Goal: Navigation & Orientation: Find specific page/section

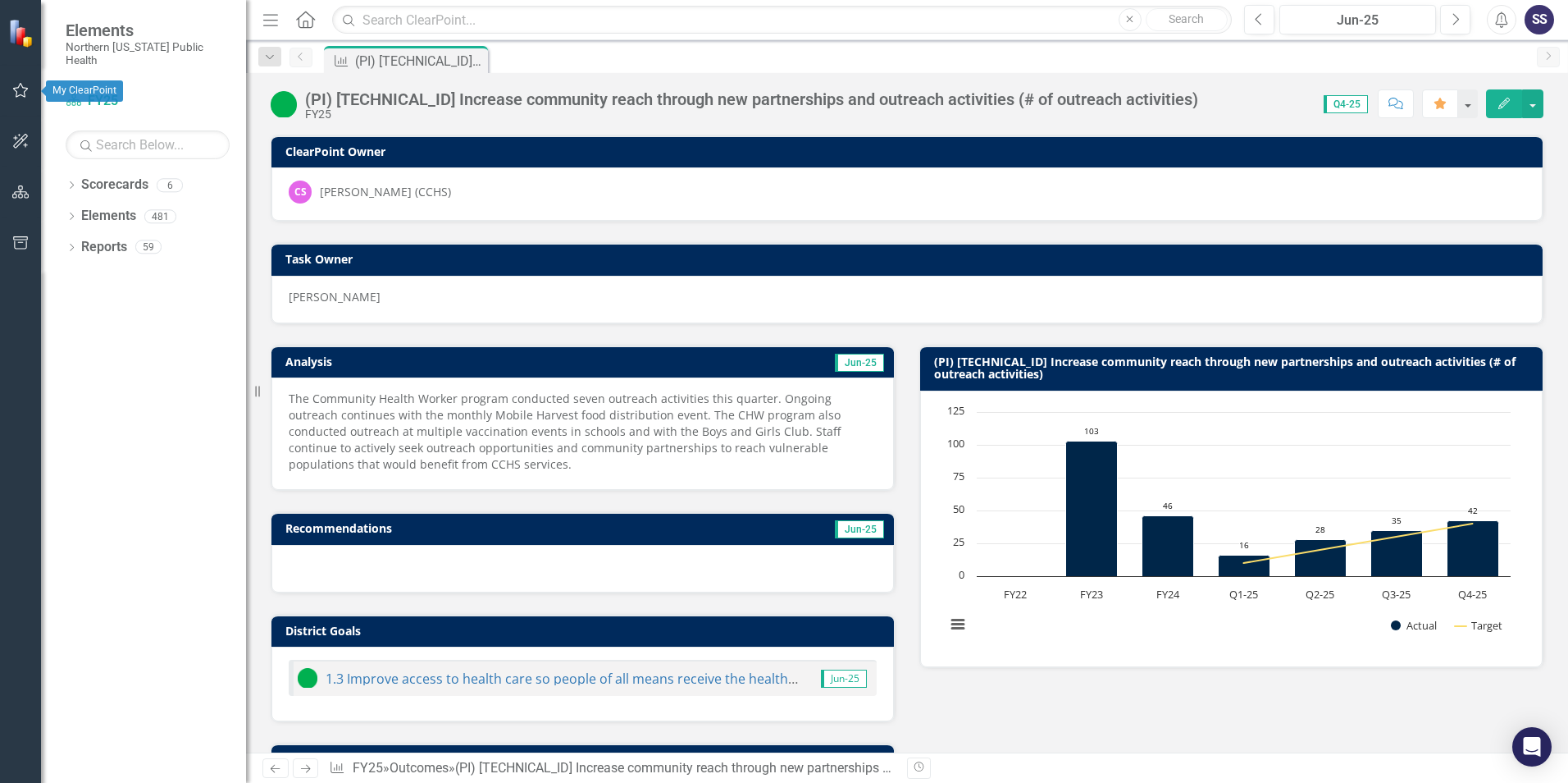
click at [23, 91] on icon "button" at bounding box center [21, 90] width 17 height 14
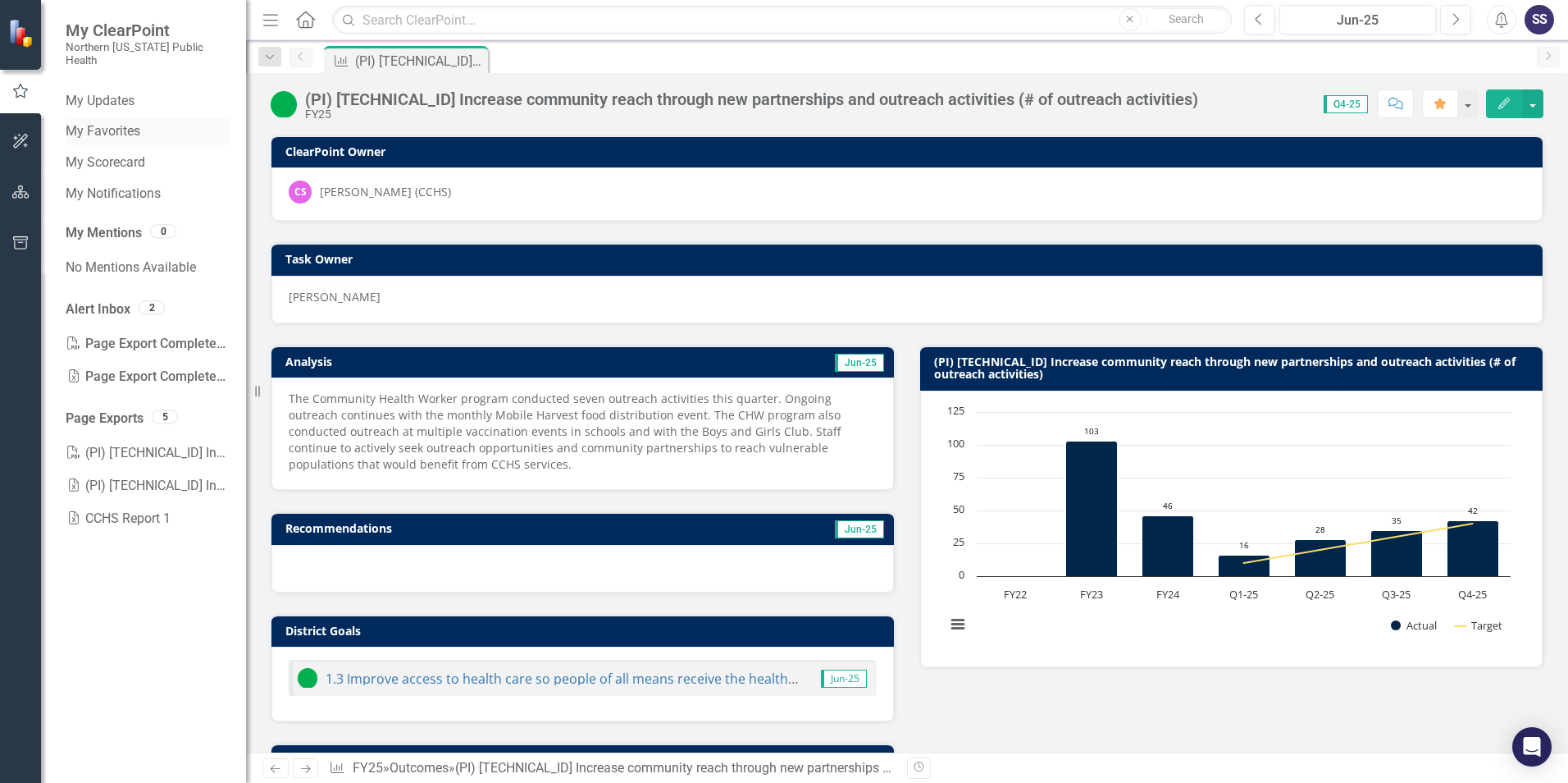
click at [108, 123] on link "My Favorites" at bounding box center [148, 132] width 164 height 19
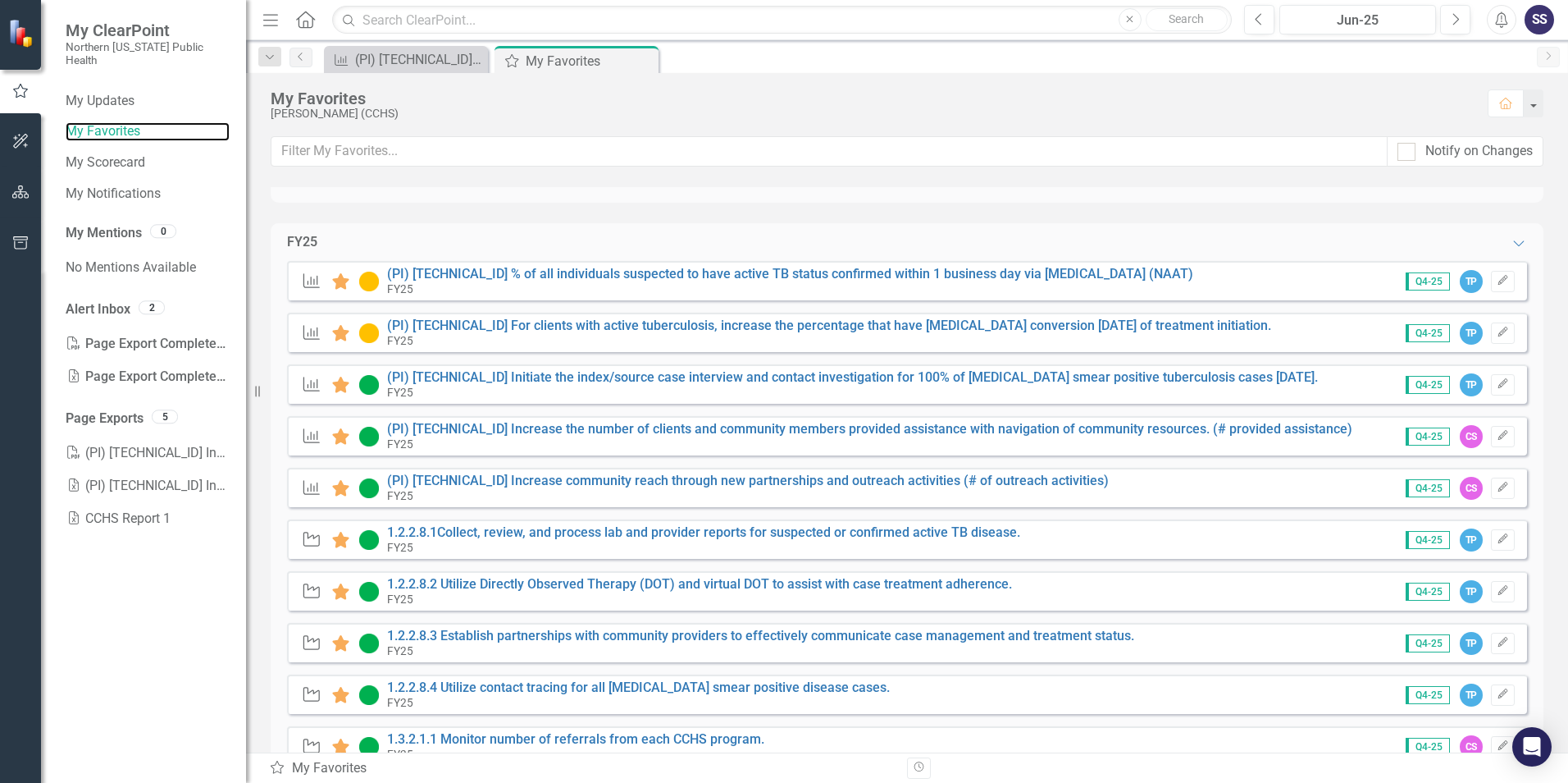
scroll to position [164, 0]
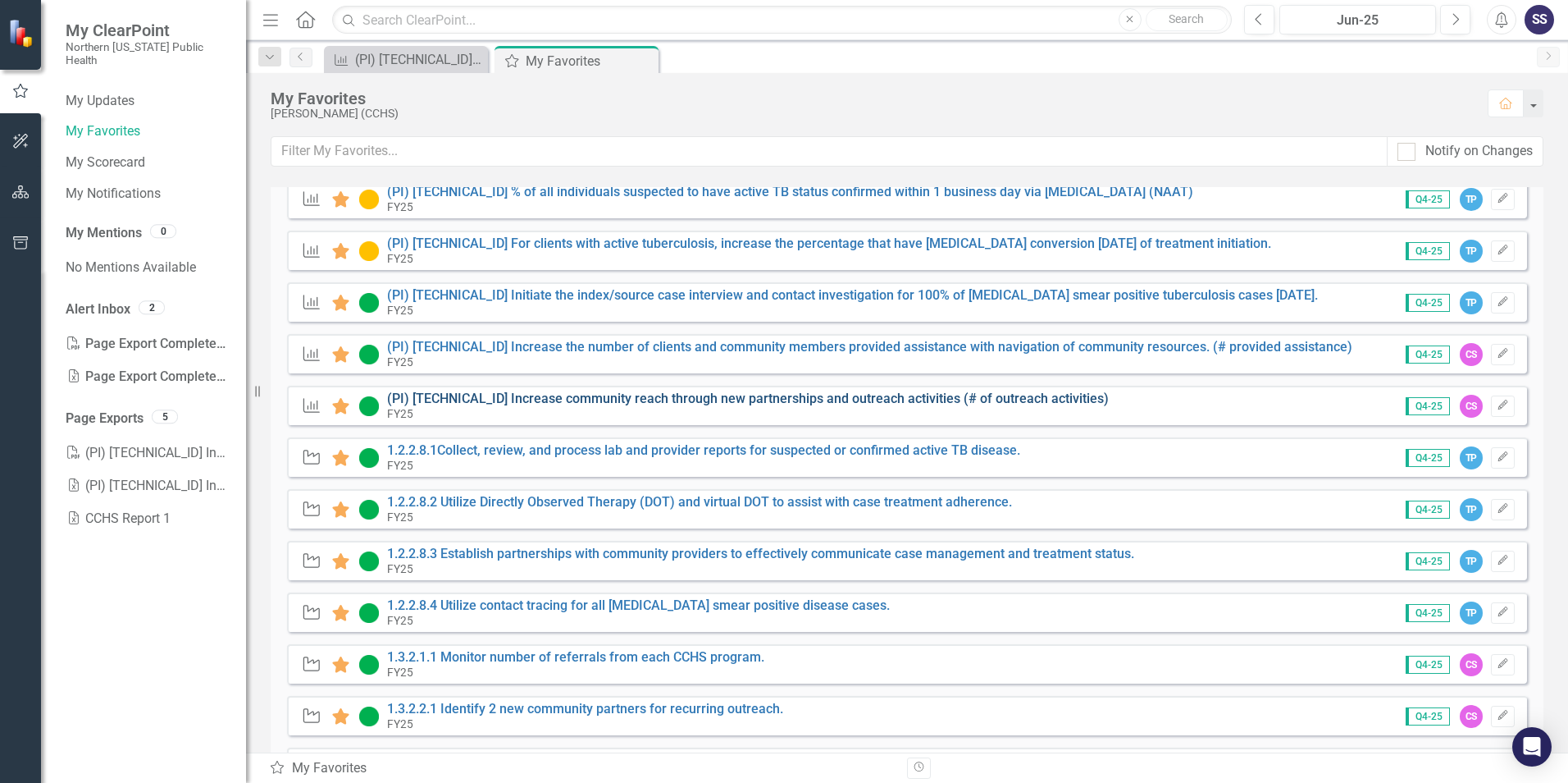
click at [618, 397] on link "(PI) [TECHNICAL_ID] Increase community reach through new partnerships and outre…" at bounding box center [748, 398] width 722 height 15
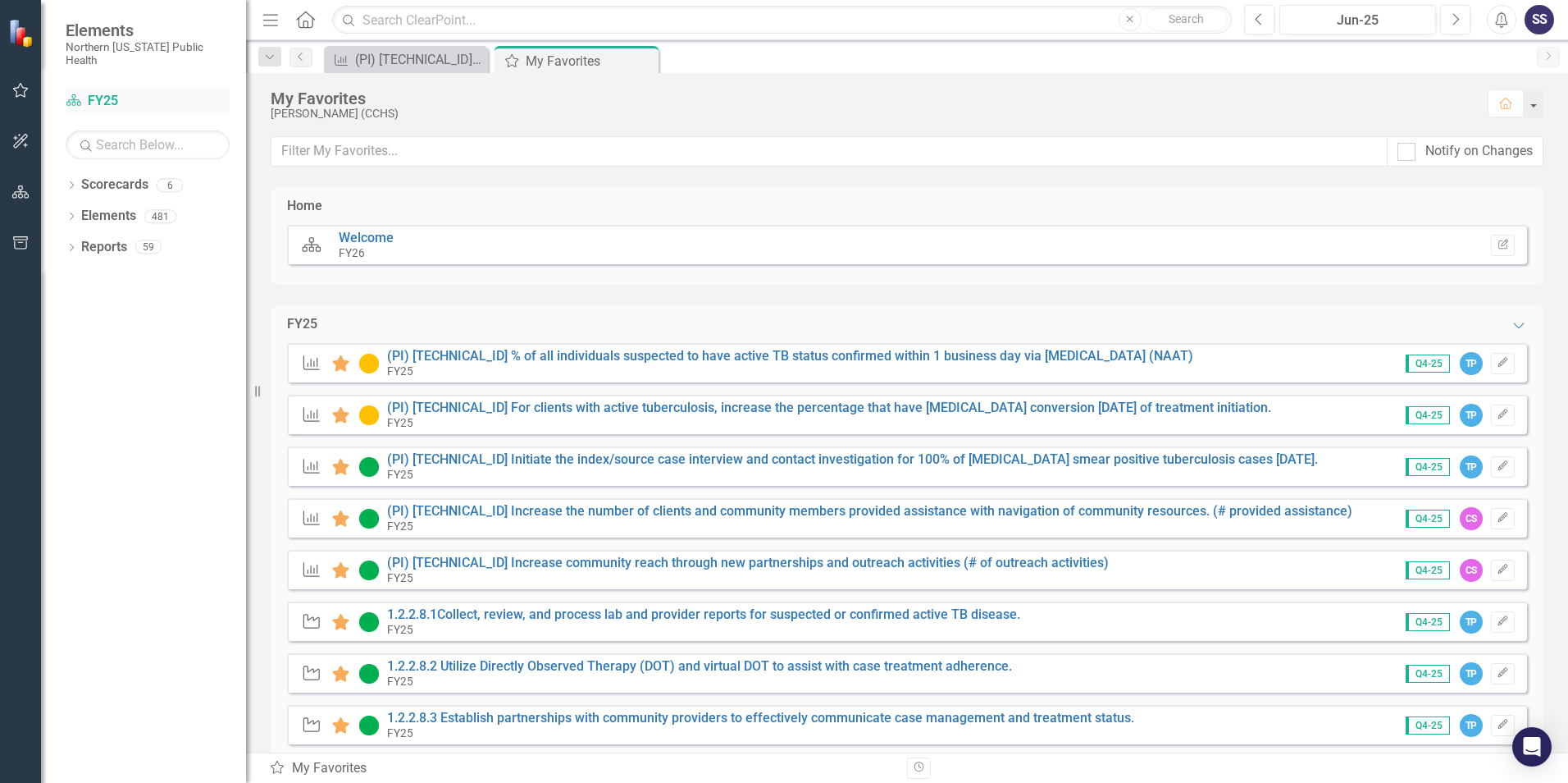
click at [100, 92] on link "Scorecard FY25" at bounding box center [148, 101] width 164 height 19
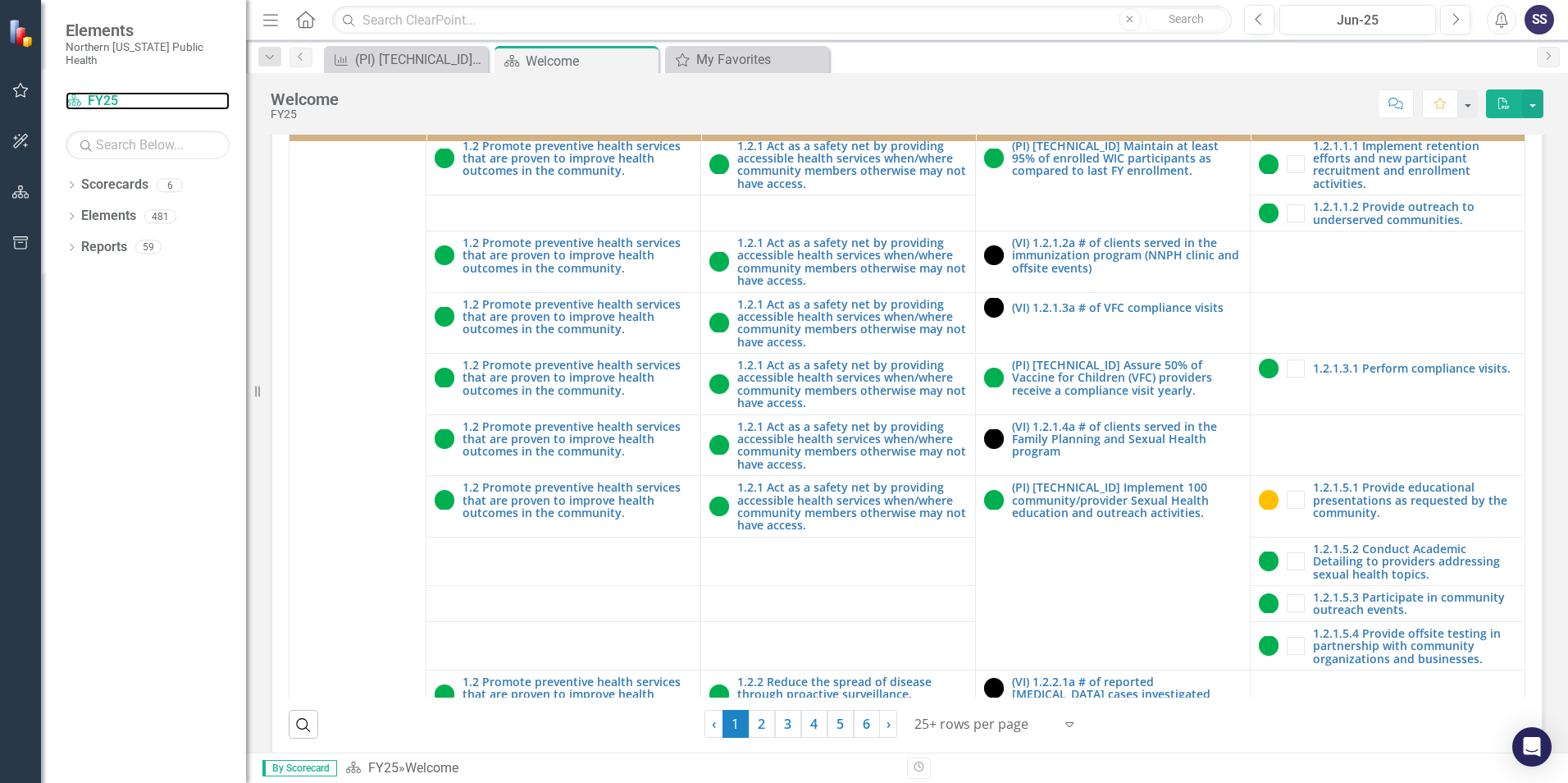
scroll to position [575, 0]
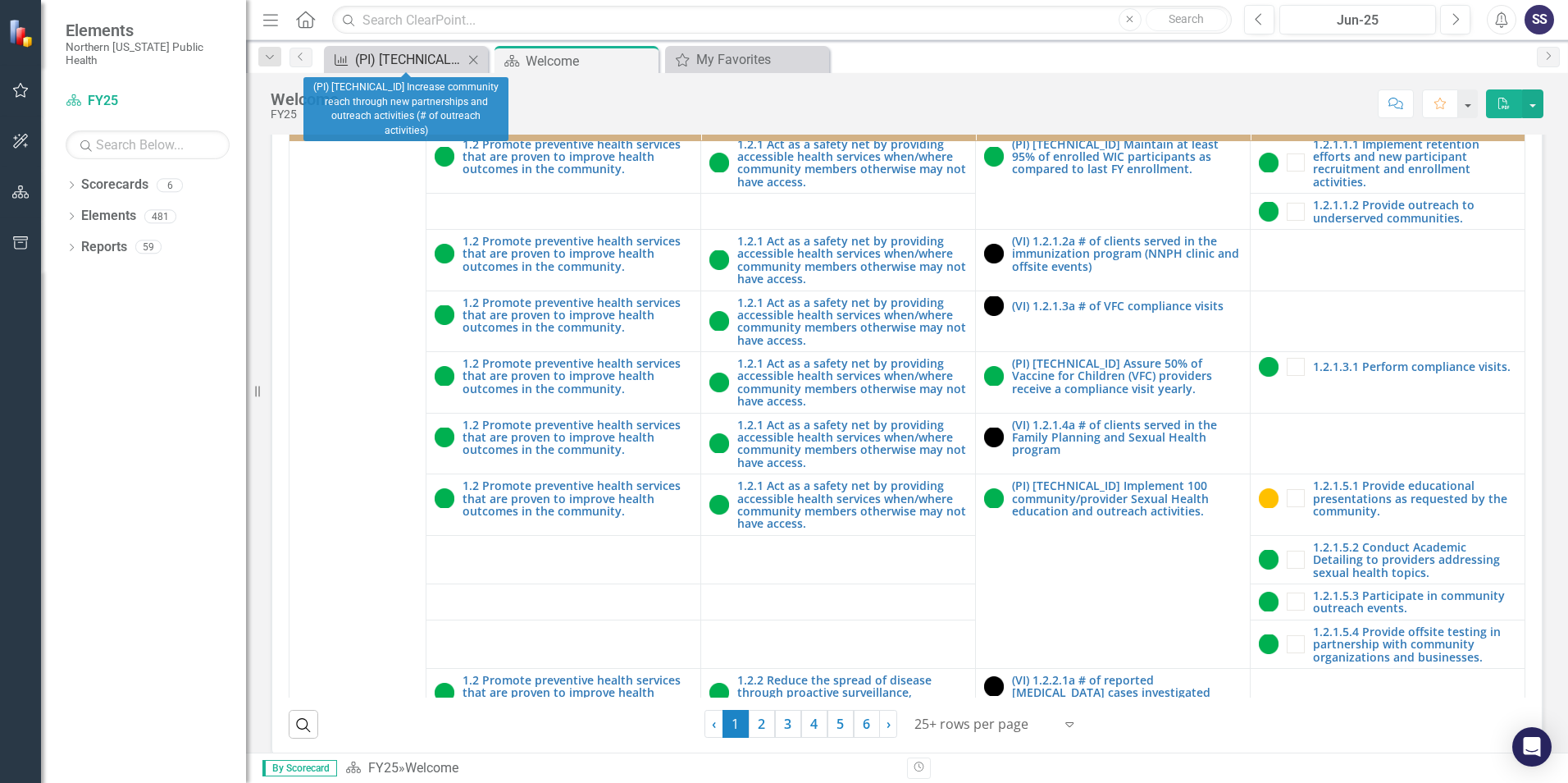
click at [421, 53] on div "(PI) [TECHNICAL_ID] Increase community reach through new partnerships and outre…" at bounding box center [409, 59] width 108 height 21
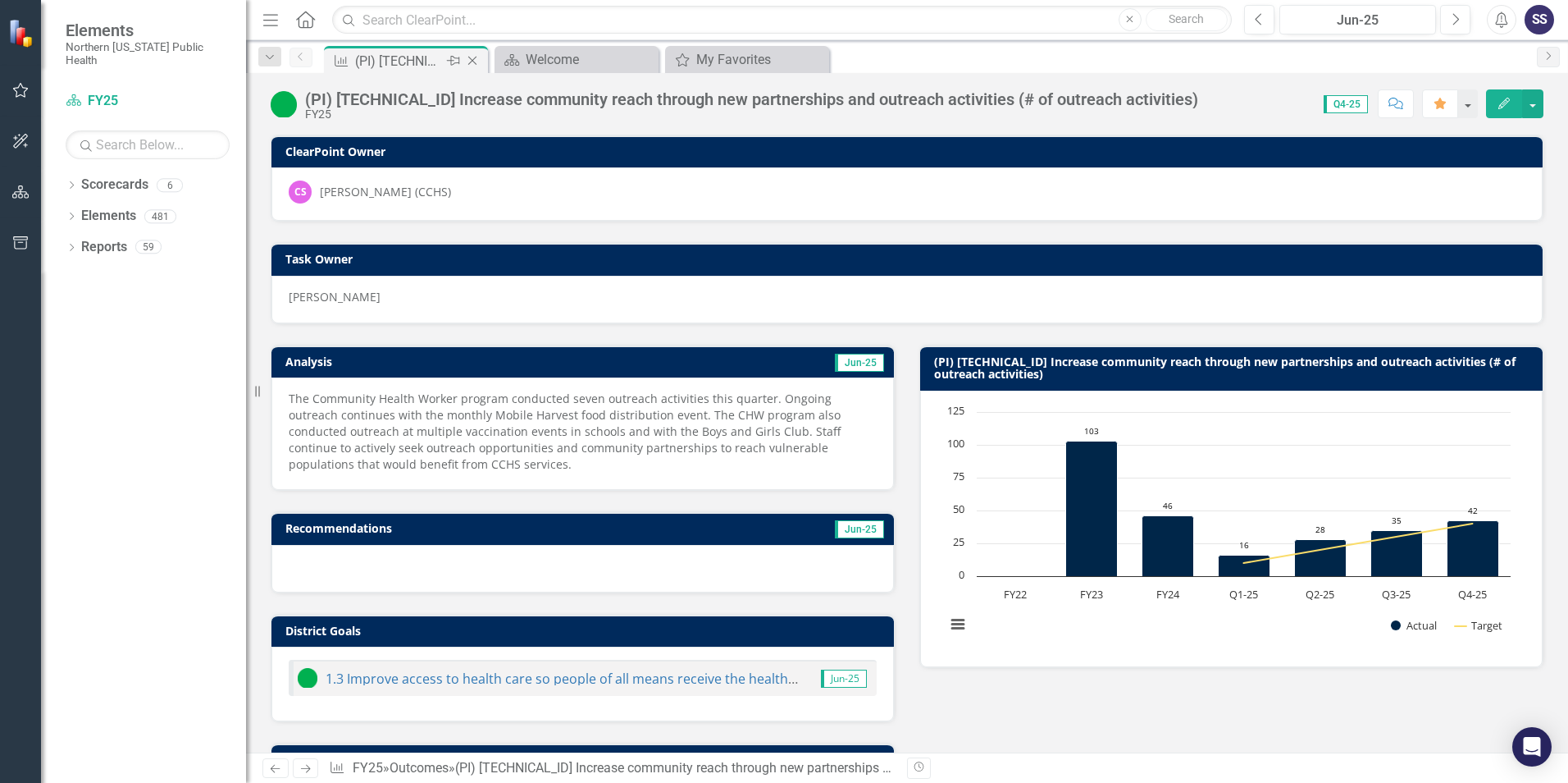
click at [475, 58] on icon "Close" at bounding box center [473, 60] width 16 height 14
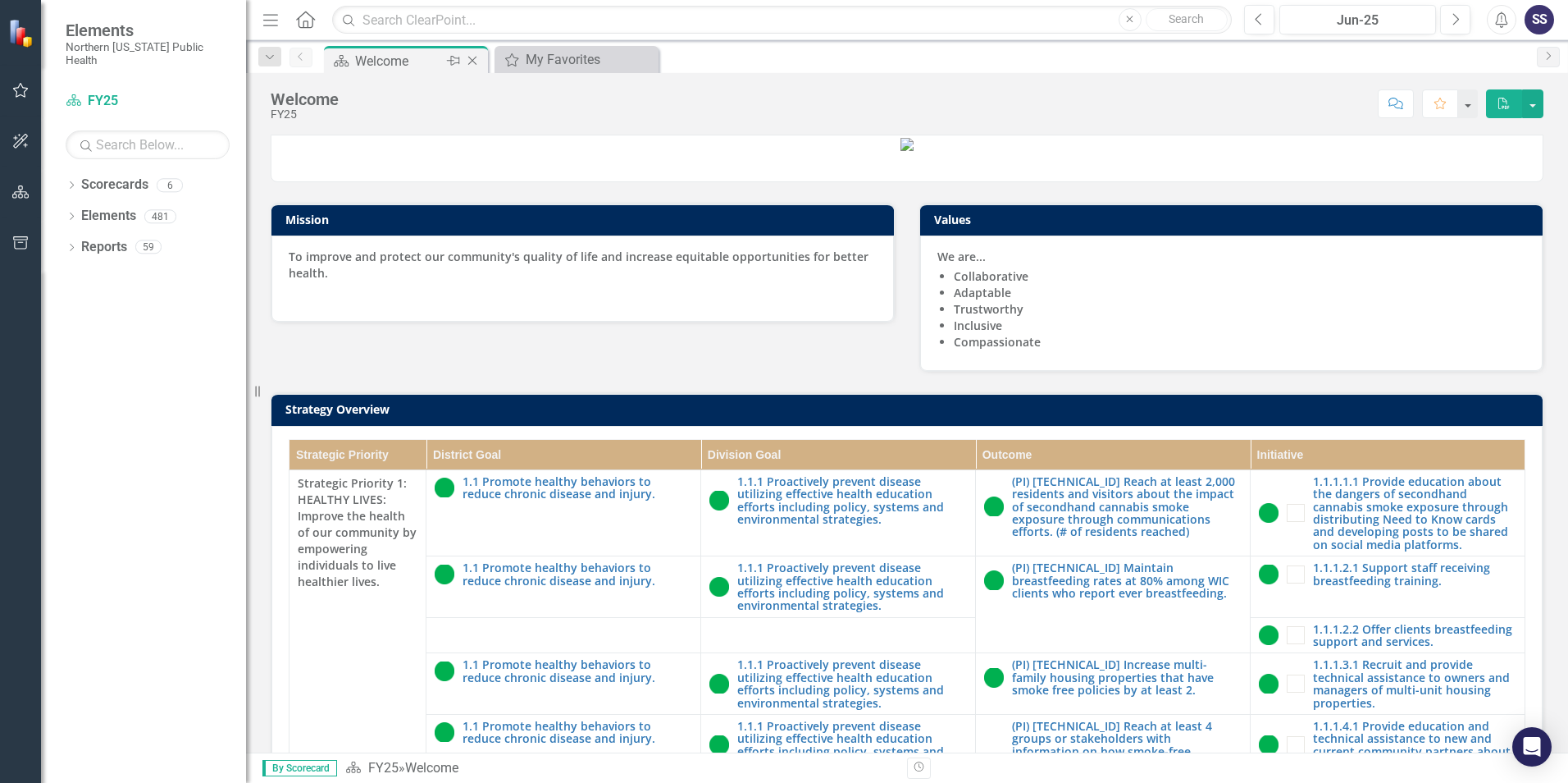
click at [412, 59] on div "Welcome" at bounding box center [398, 60] width 87 height 21
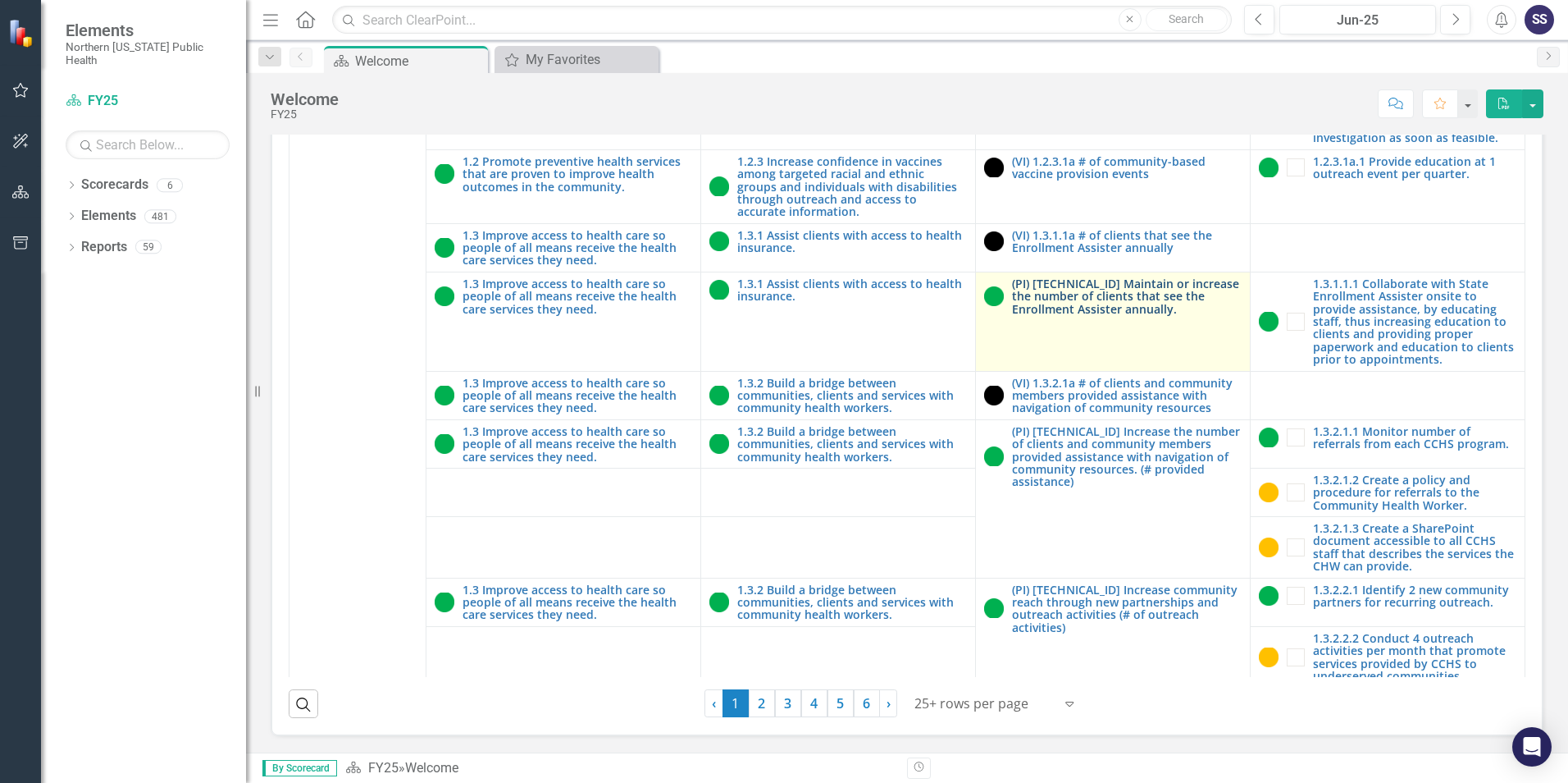
scroll to position [2472, 0]
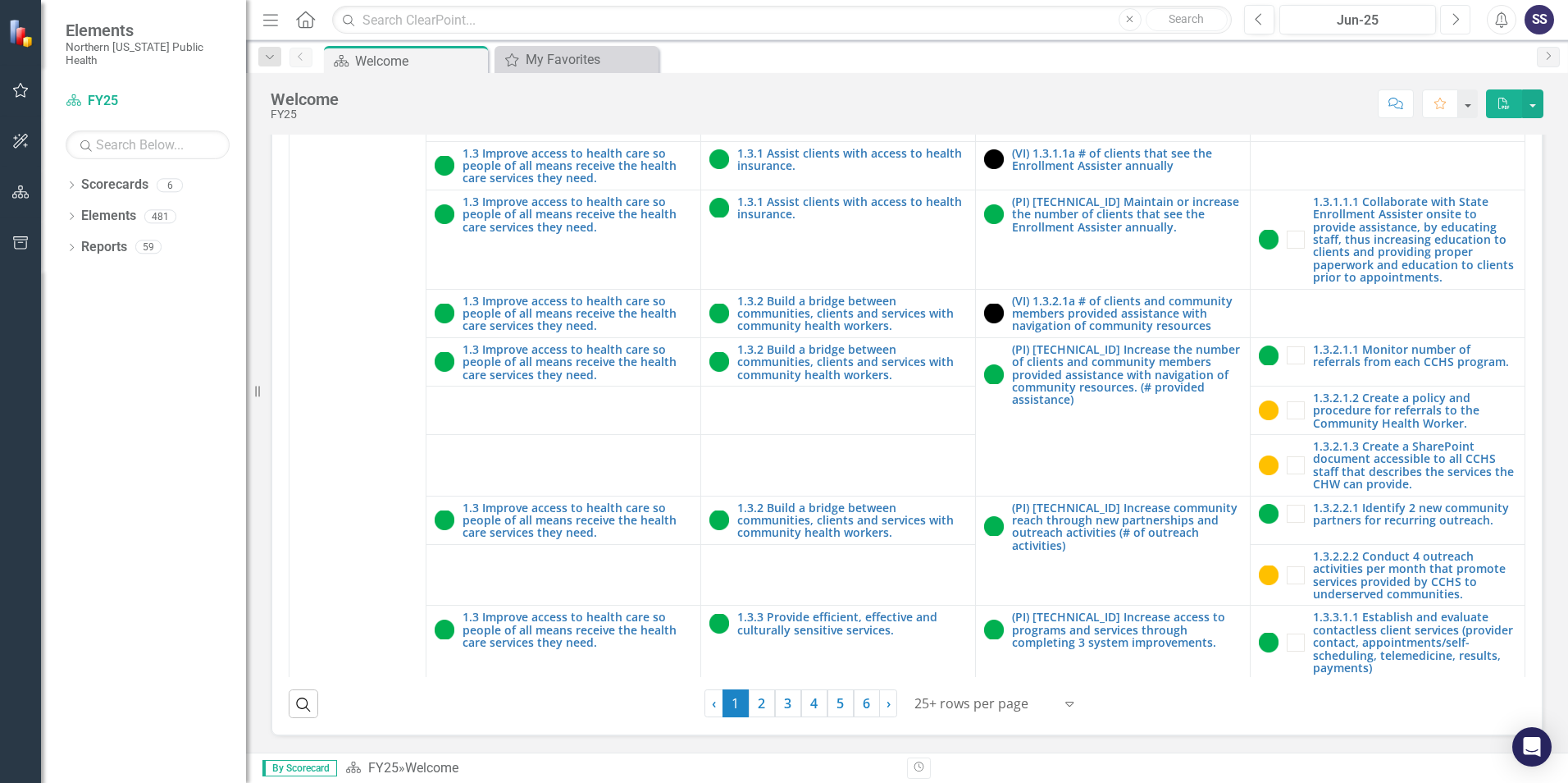
click at [1452, 23] on icon "Next" at bounding box center [1455, 20] width 9 height 14
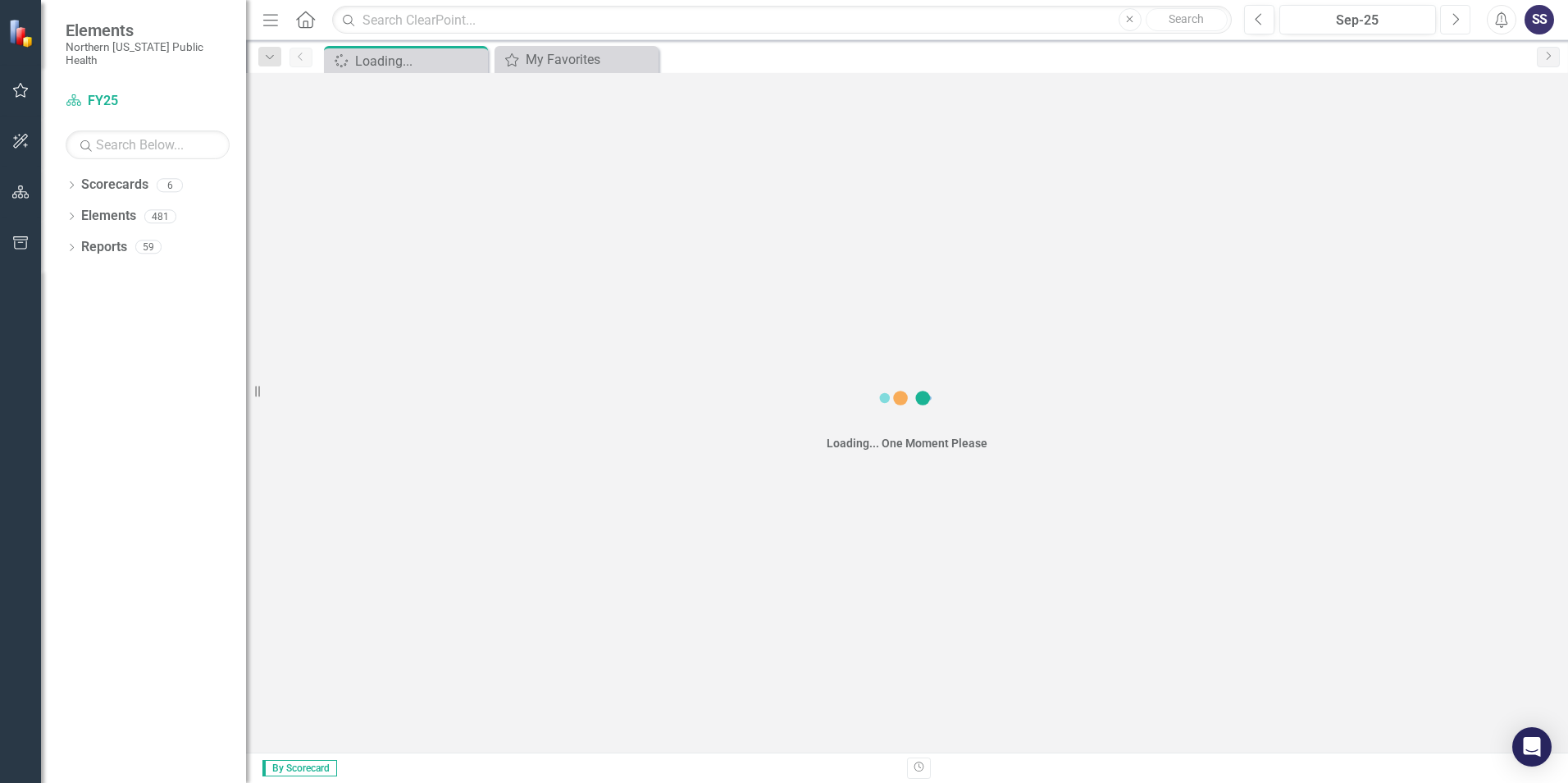
click at [1452, 23] on icon "Next" at bounding box center [1455, 20] width 9 height 14
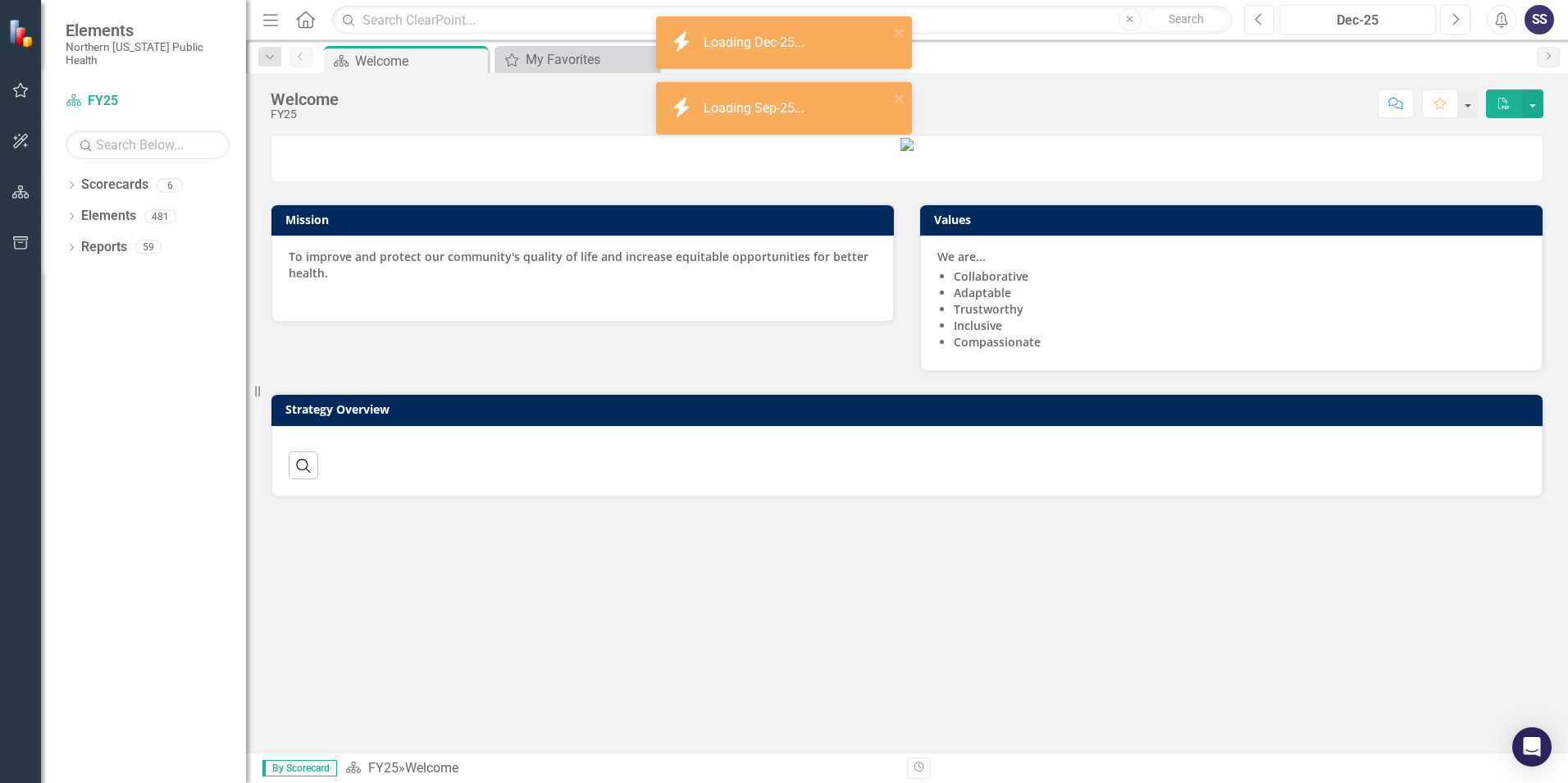
click at [1257, 20] on icon "Previous" at bounding box center [1260, 20] width 9 height 14
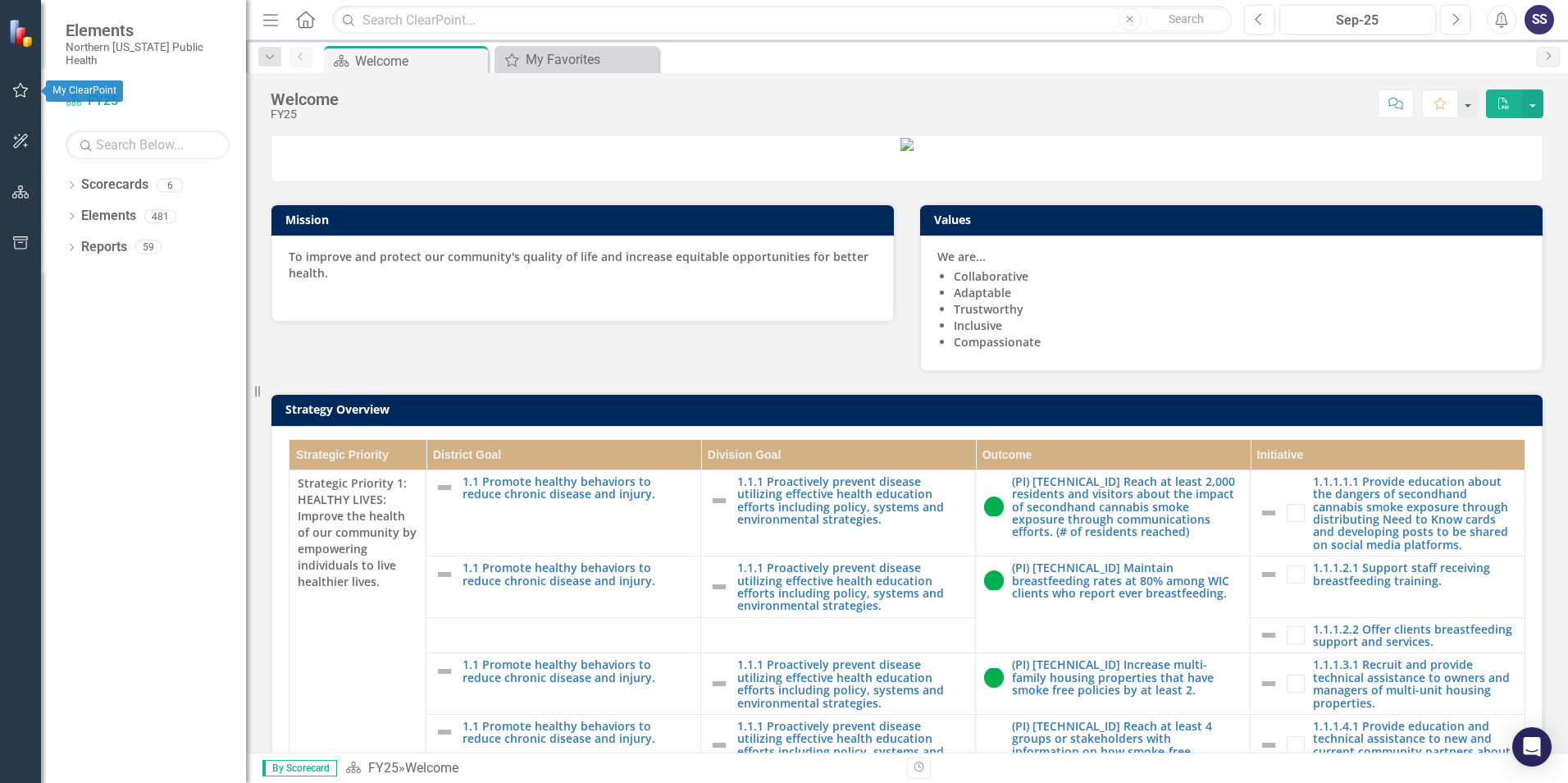
click at [28, 89] on icon "button" at bounding box center [21, 90] width 15 height 14
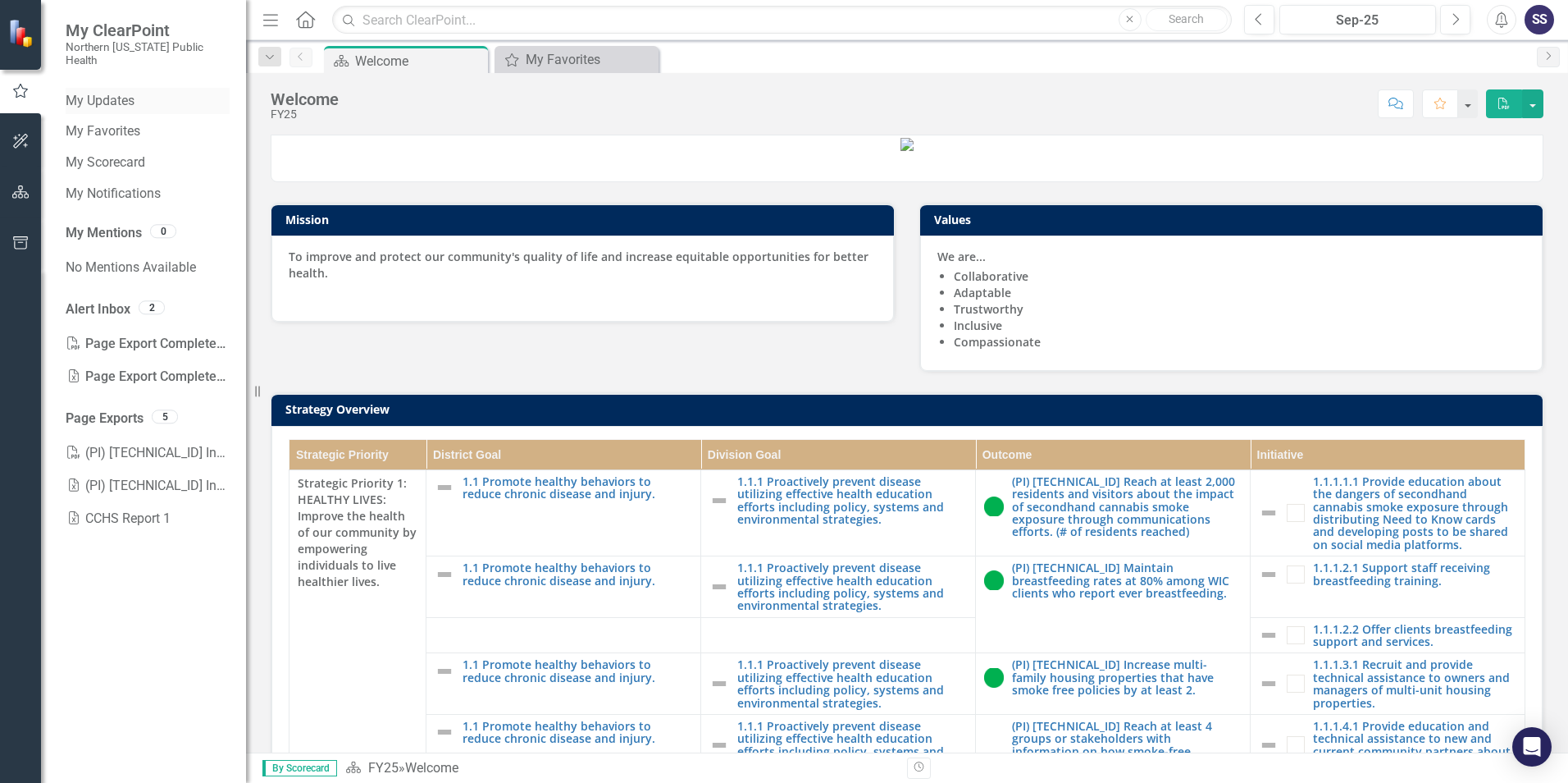
click at [105, 92] on link "My Updates" at bounding box center [148, 101] width 164 height 19
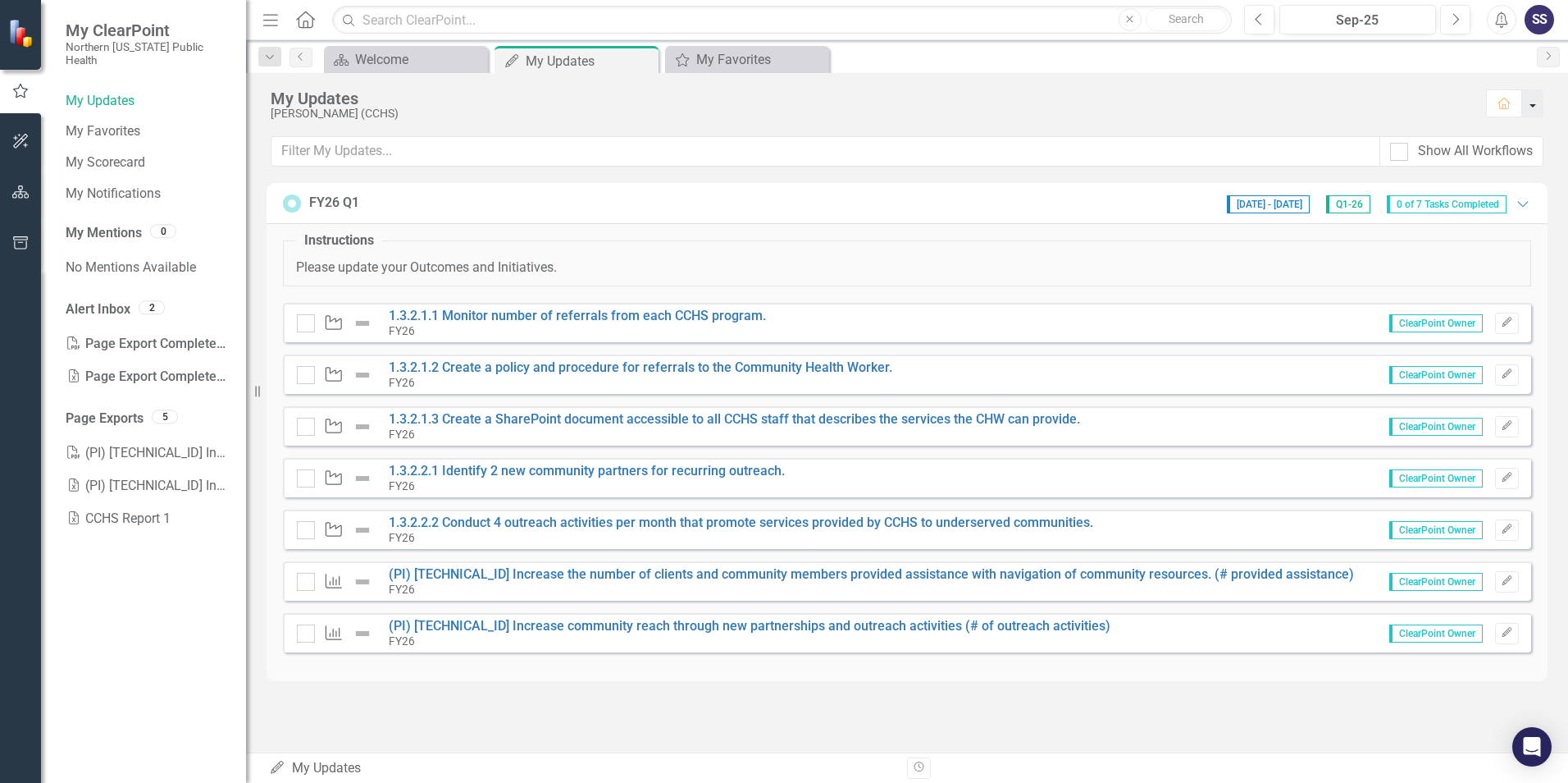
click at [1536, 114] on button "button" at bounding box center [1533, 103] width 22 height 28
click at [268, 22] on icon "Menu" at bounding box center [271, 19] width 22 height 17
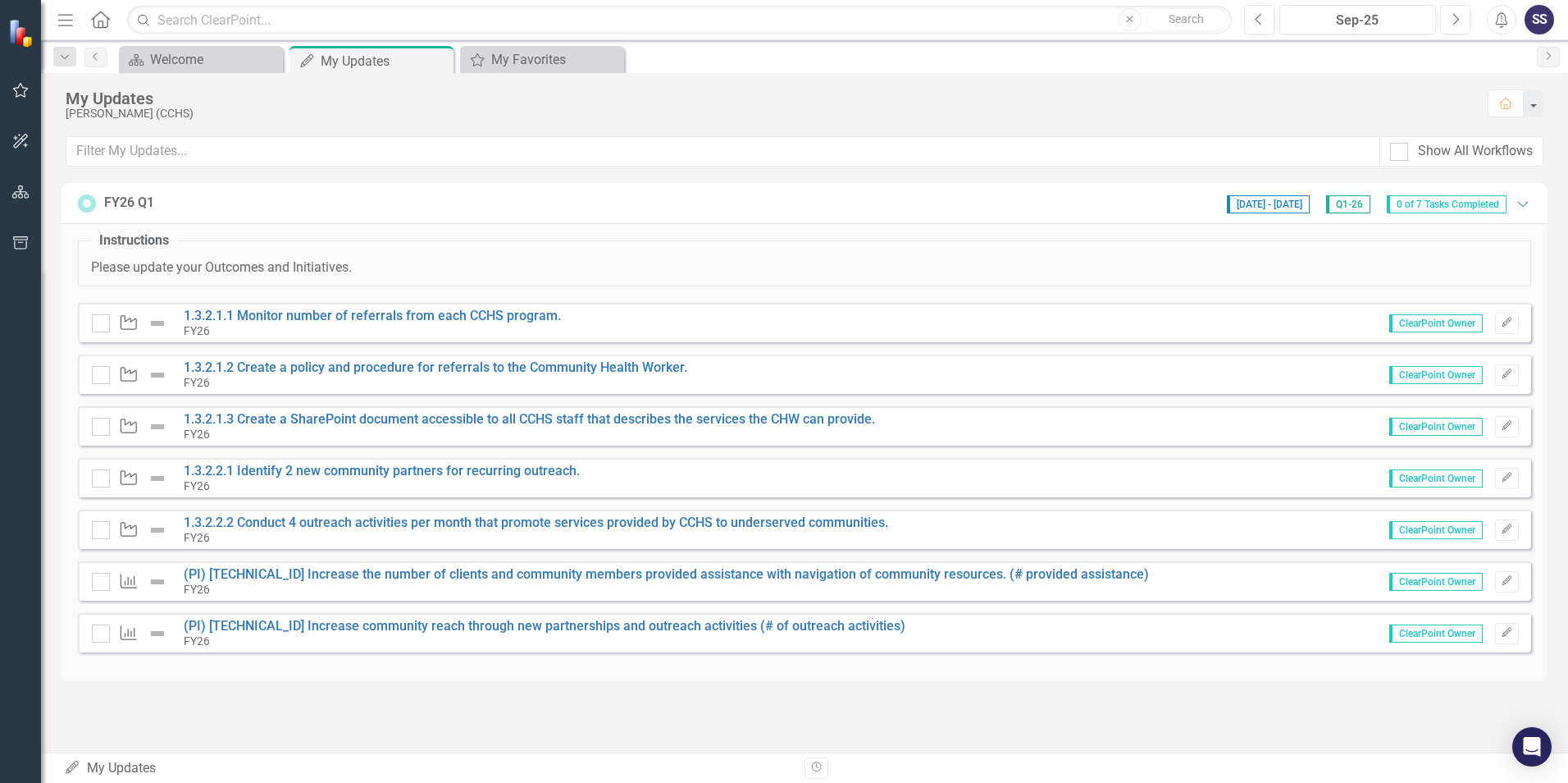
click at [60, 23] on icon "Menu" at bounding box center [66, 19] width 22 height 17
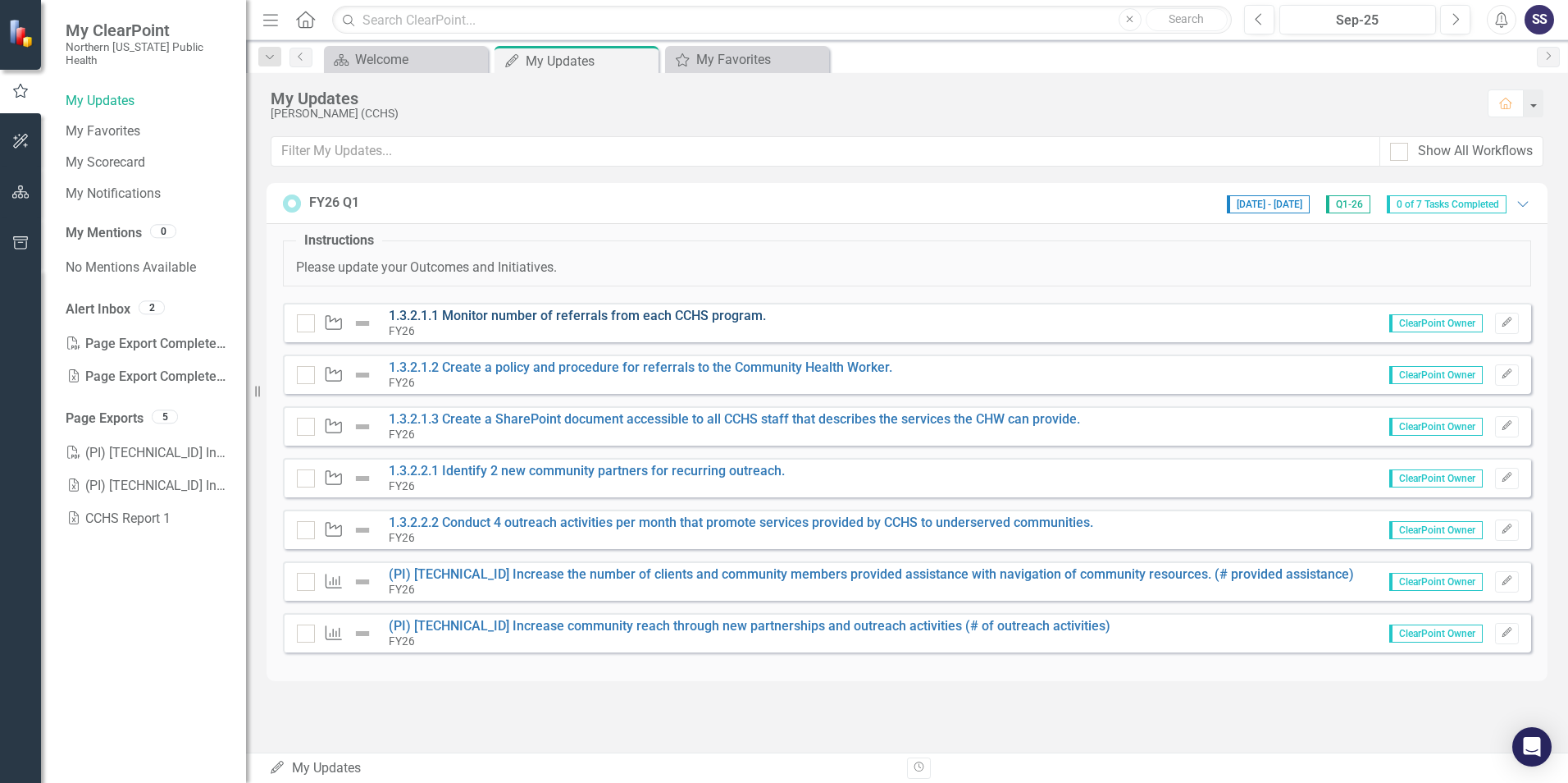
click at [603, 316] on link "1.3.2.1.1 Monitor number of referrals from each CCHS program." at bounding box center [577, 315] width 377 height 15
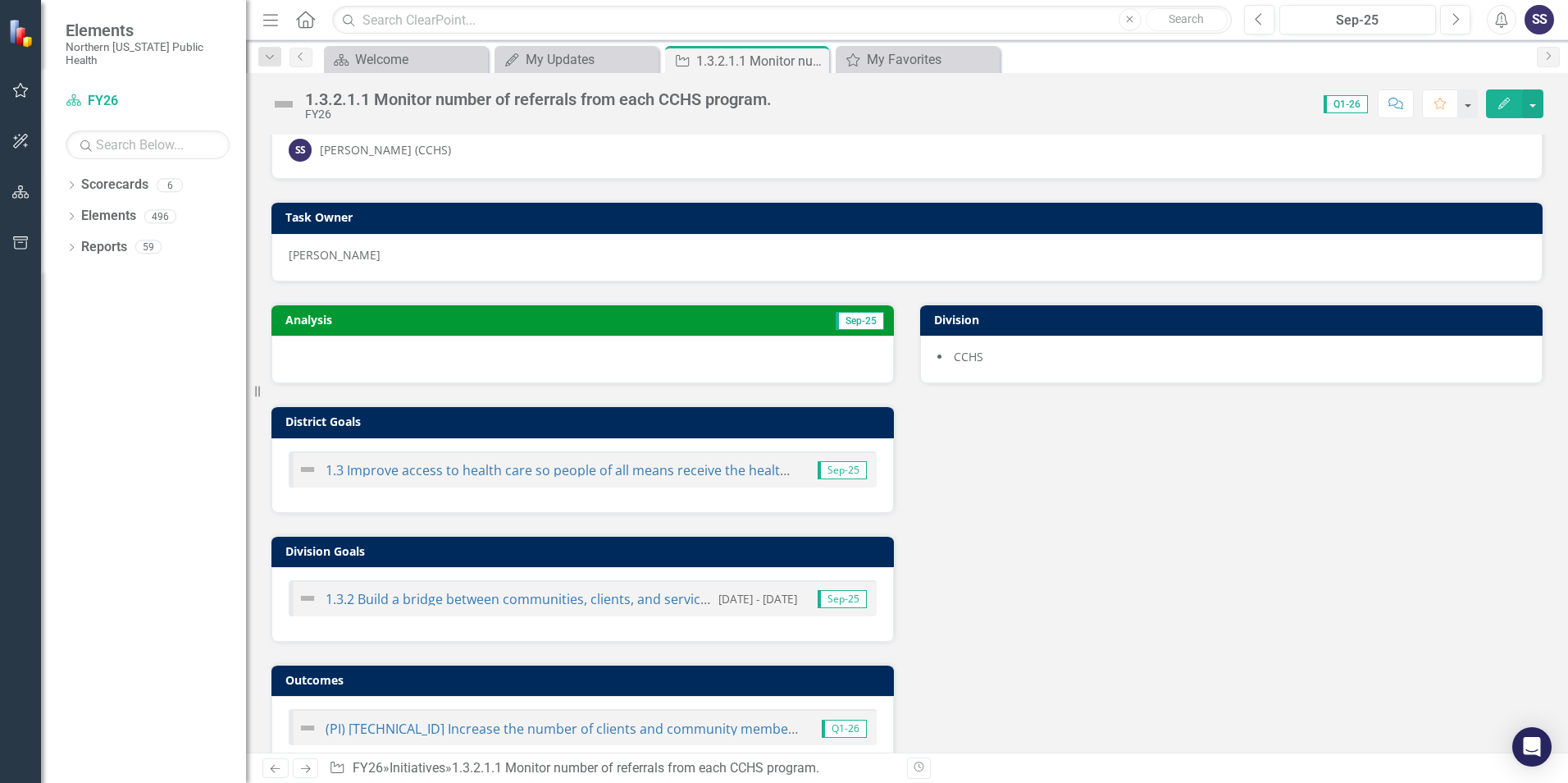
scroll to position [77, 0]
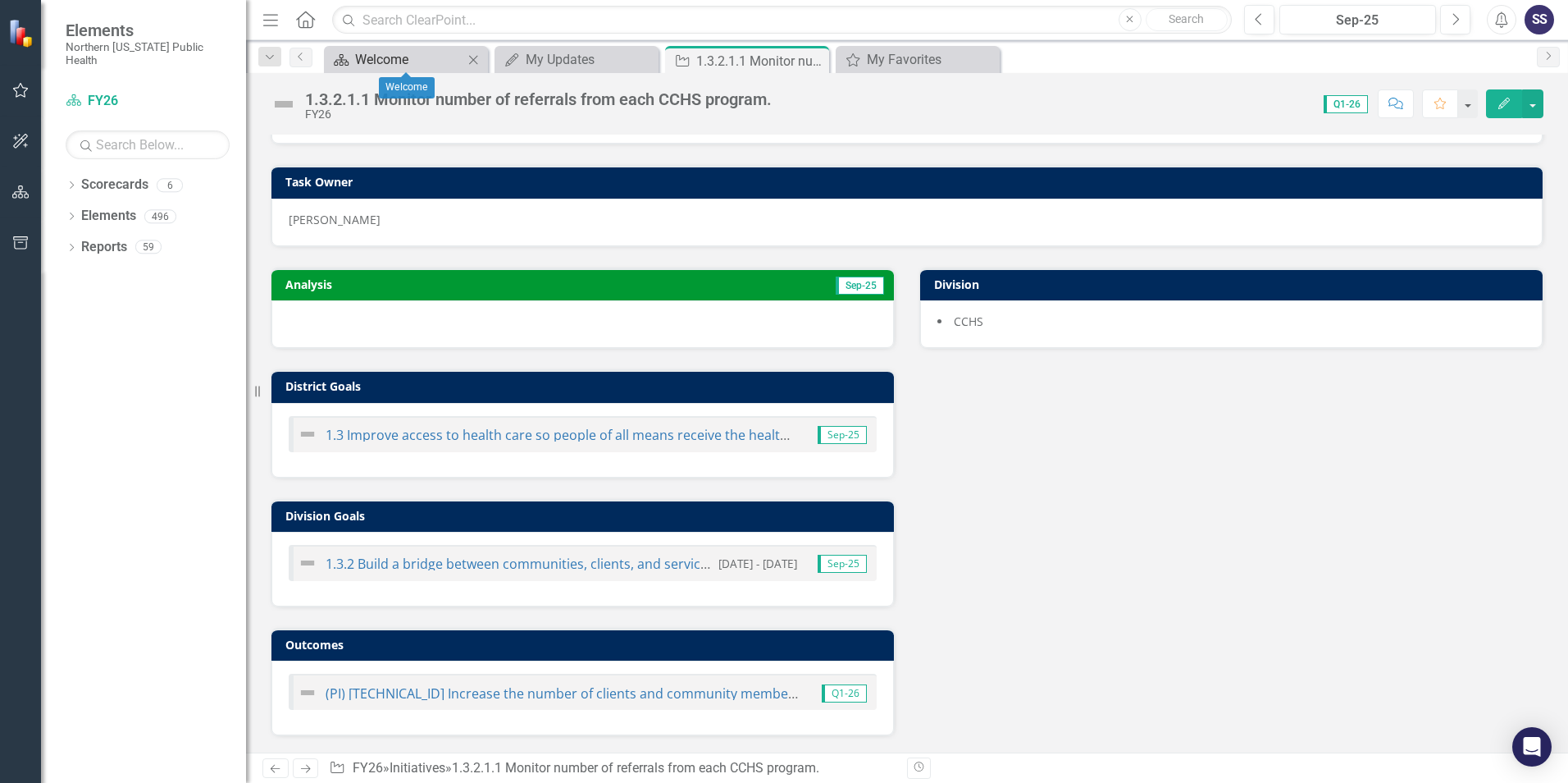
click at [398, 59] on div "Welcome" at bounding box center [409, 59] width 108 height 21
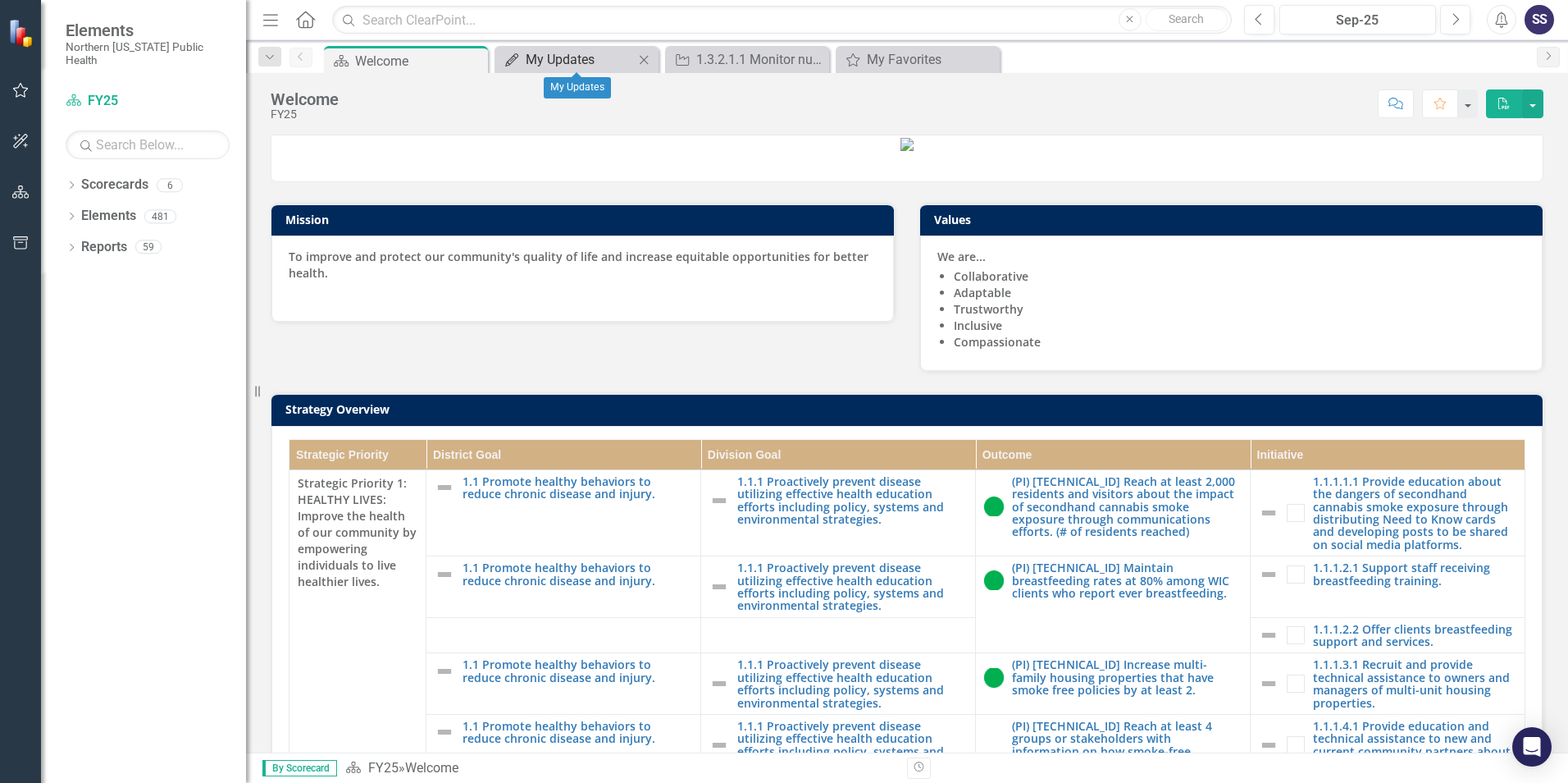
click at [557, 55] on div "My Updates" at bounding box center [580, 59] width 108 height 21
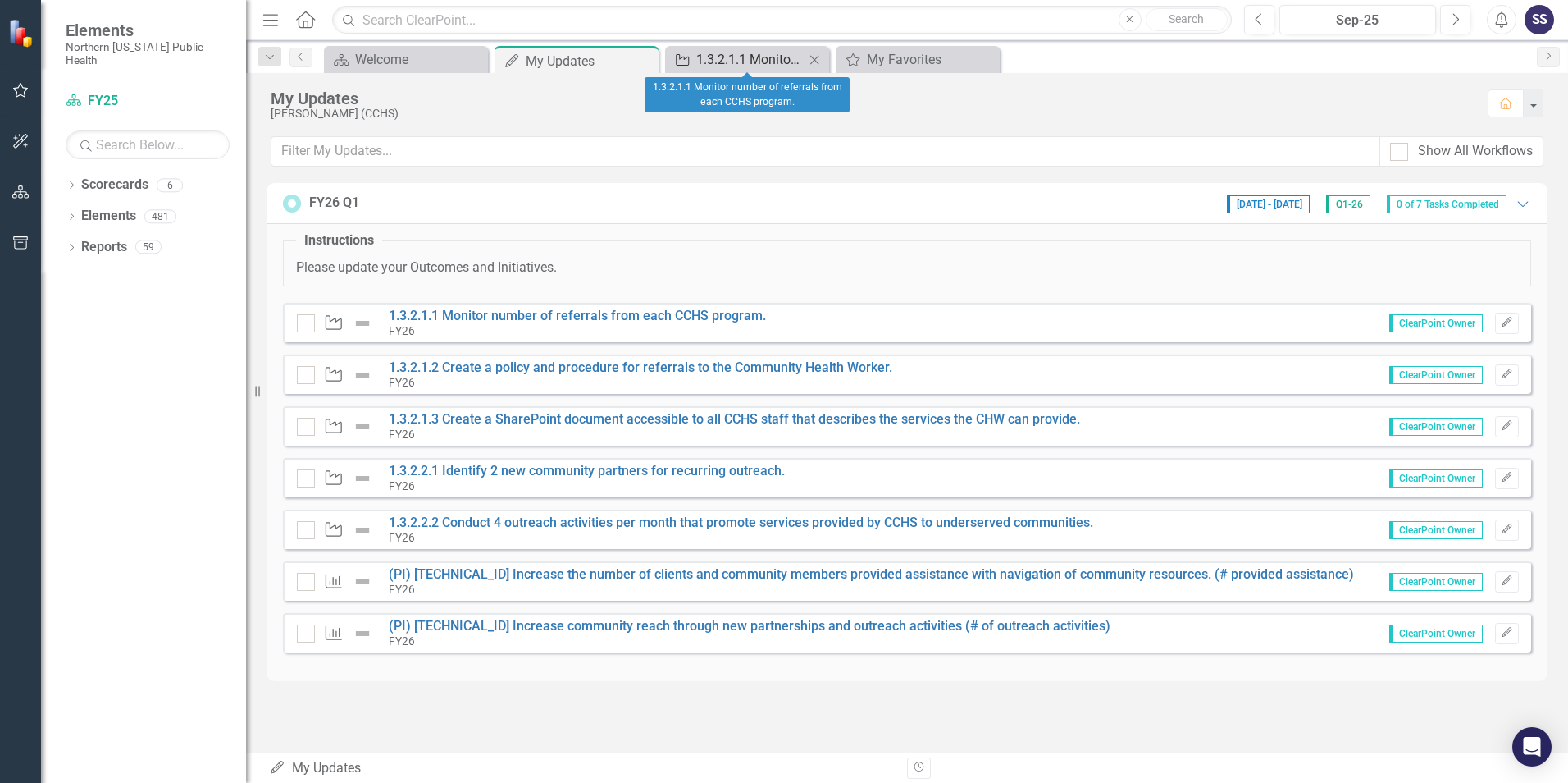
click at [744, 59] on div "1.3.2.1.1 Monitor number of referrals from each CCHS program." at bounding box center [750, 59] width 108 height 21
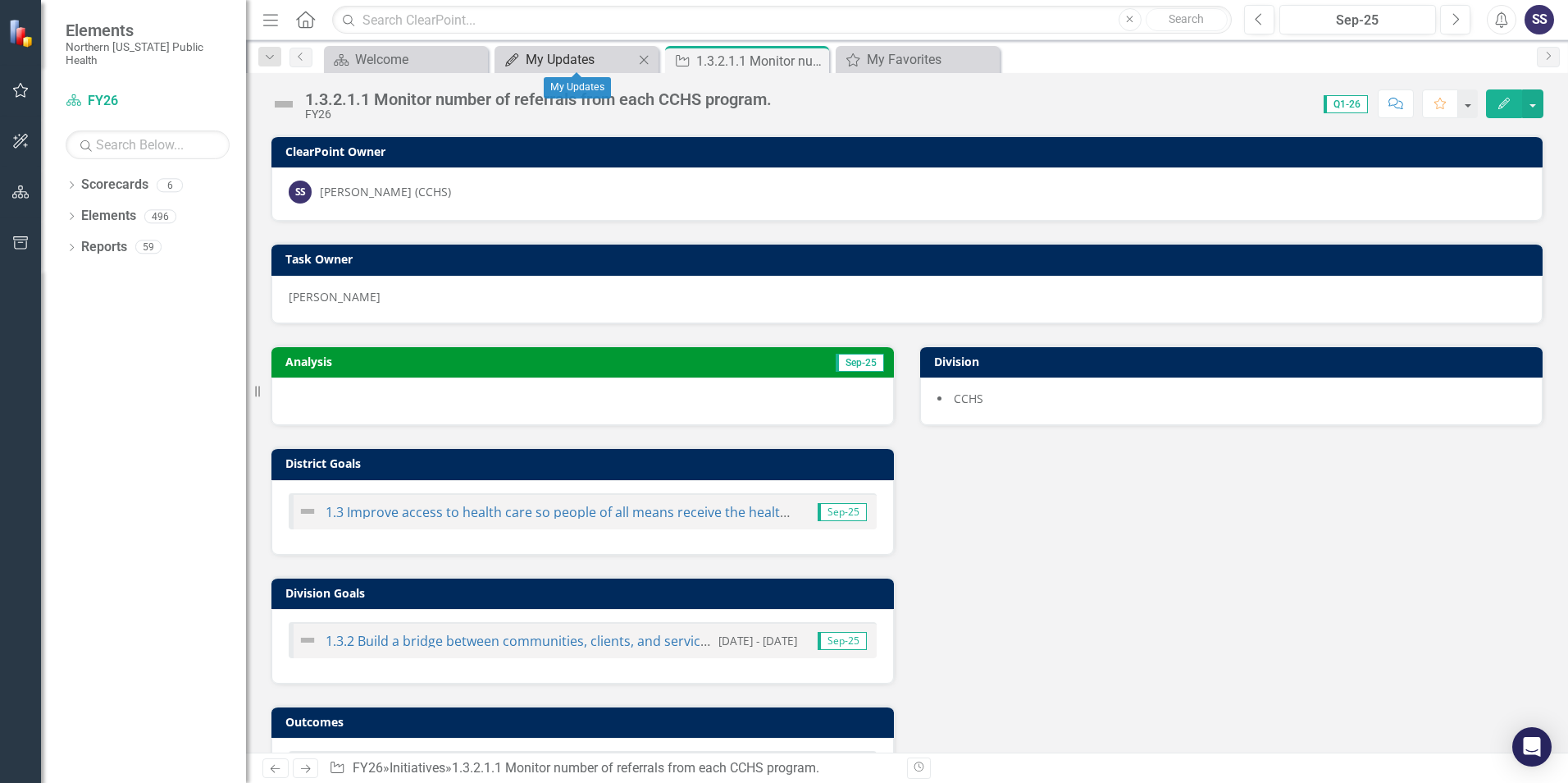
click at [578, 57] on div "My Updates" at bounding box center [580, 59] width 108 height 21
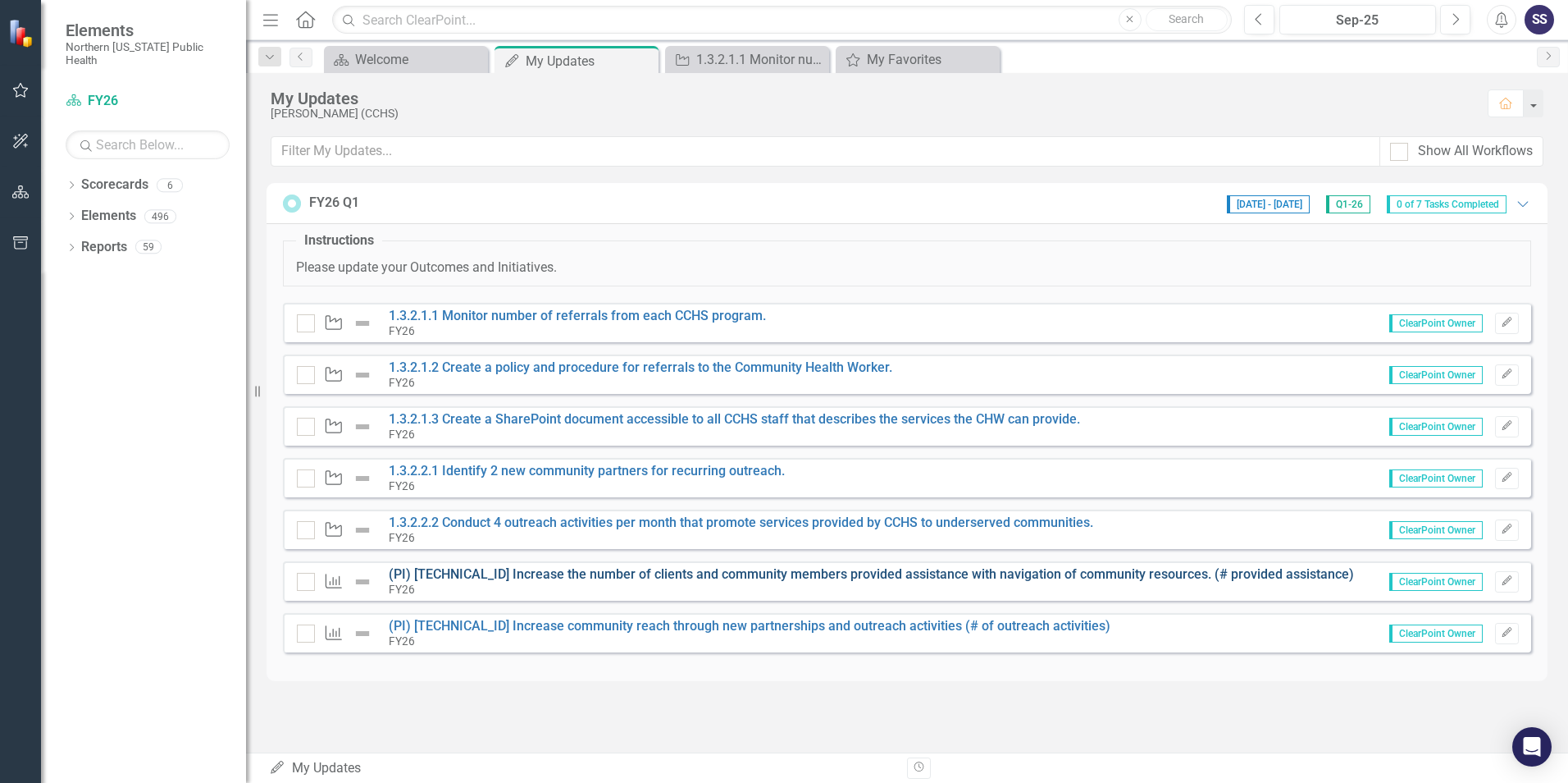
click at [512, 572] on link "(PI) [TECHNICAL_ID] Increase the number of clients and community members provid…" at bounding box center [872, 573] width 965 height 15
